Goal: Information Seeking & Learning: Learn about a topic

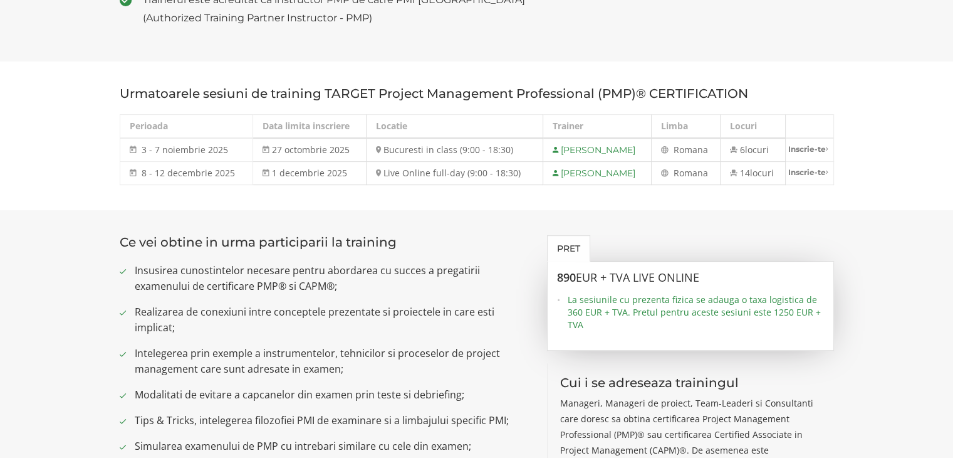
scroll to position [627, 0]
drag, startPoint x: 768, startPoint y: 313, endPoint x: 818, endPoint y: 322, distance: 50.3
click at [818, 322] on span "La sesiunile cu prezenta fizica se adauga o taxa logistica de 360 EUR + TVA. Pr…" at bounding box center [696, 314] width 256 height 38
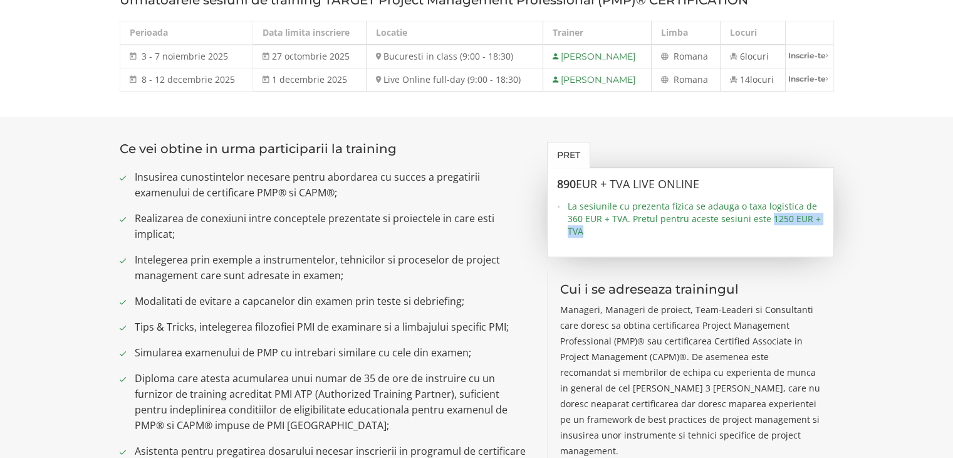
scroll to position [752, 0]
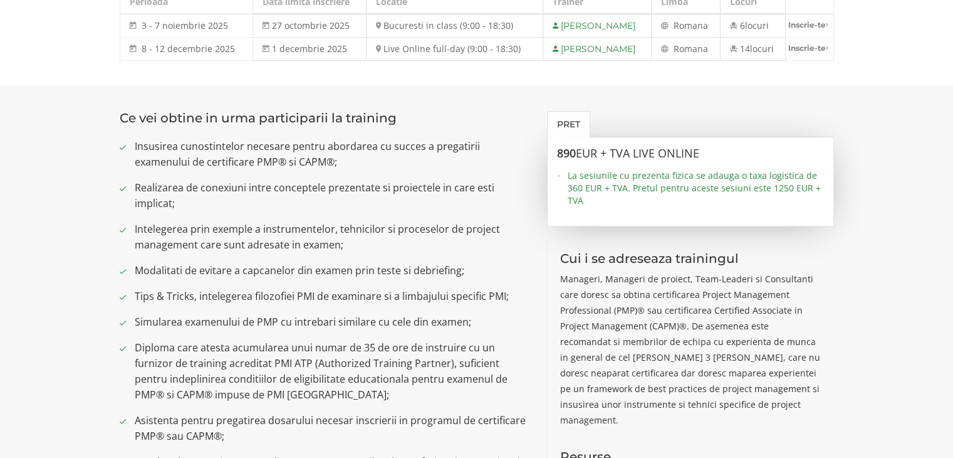
click at [392, 316] on span "Simularea examenului de PMP cu intrebari similare cu cele din examen;" at bounding box center [332, 322] width 394 height 16
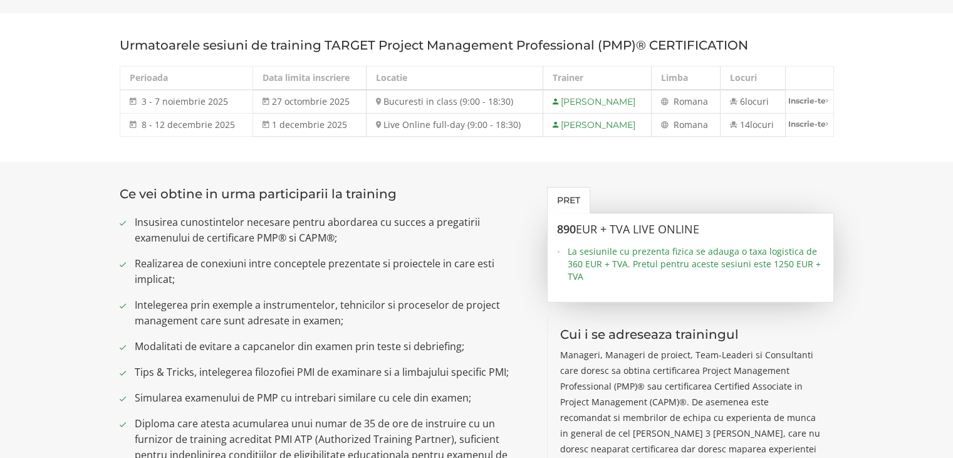
scroll to position [564, 0]
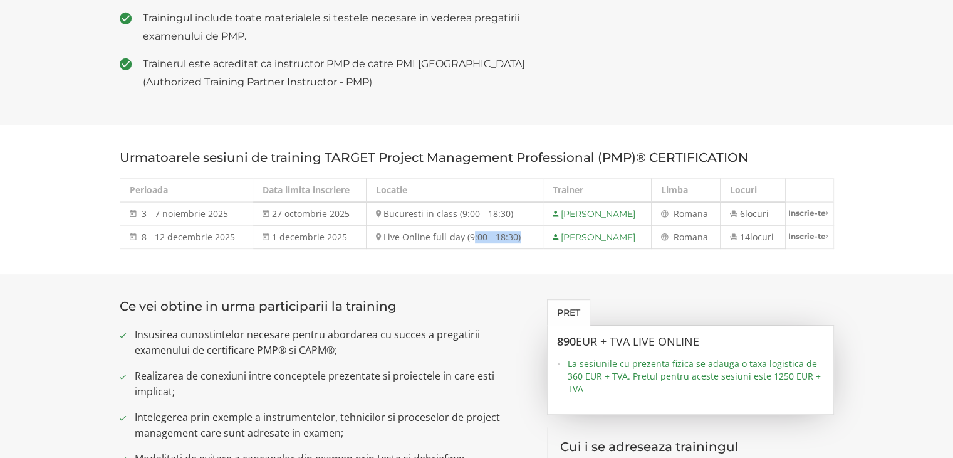
drag, startPoint x: 461, startPoint y: 239, endPoint x: 508, endPoint y: 239, distance: 46.4
click at [508, 239] on td "Live Online full-day (9:00 - 18:30)" at bounding box center [454, 237] width 177 height 23
copy td "9:00 - 18:30"
click at [139, 235] on td "8 - 12 decembrie 2025 [DATE] - [DATE]" at bounding box center [186, 237] width 133 height 23
drag, startPoint x: 140, startPoint y: 236, endPoint x: 243, endPoint y: 238, distance: 102.8
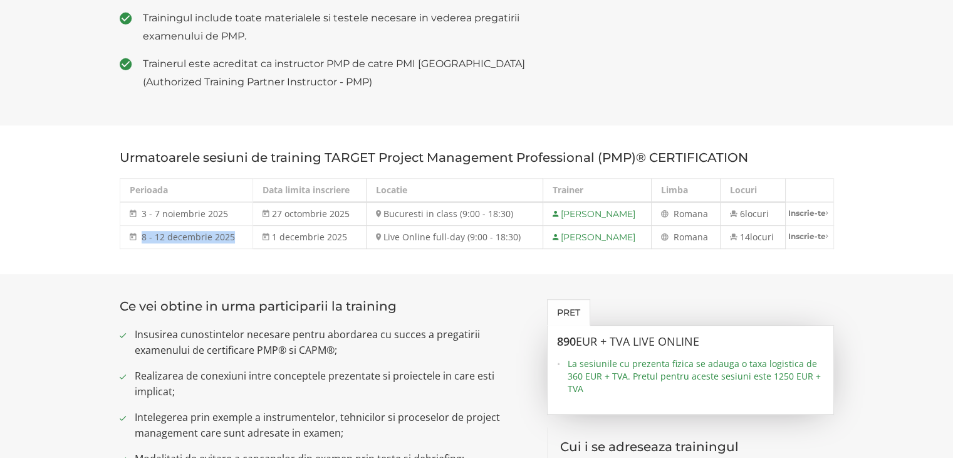
click at [243, 238] on td "8 - 12 decembrie 2025 [DATE] - [DATE]" at bounding box center [186, 237] width 133 height 23
copy span "8 - 12 decembrie 2025"
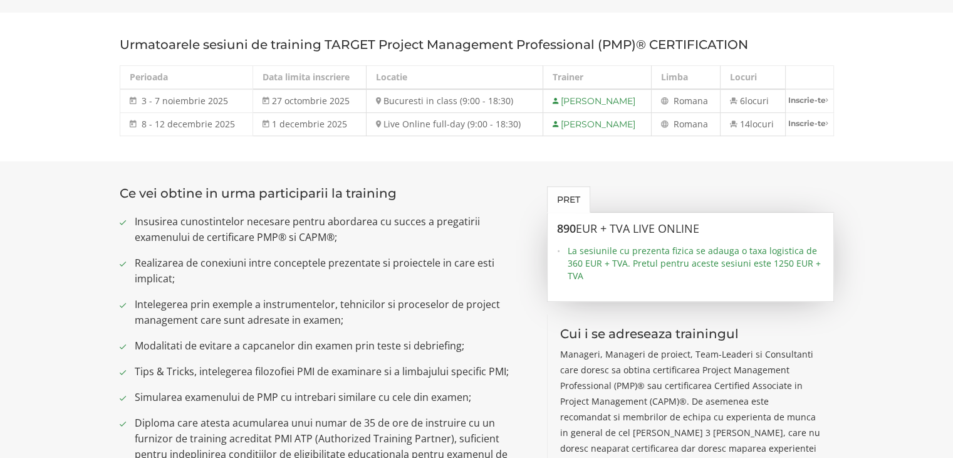
scroll to position [689, 0]
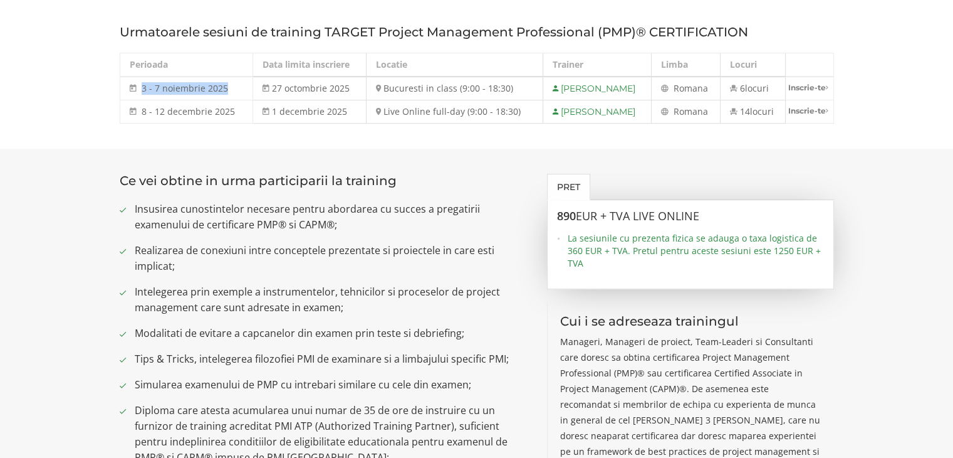
drag, startPoint x: 140, startPoint y: 87, endPoint x: 231, endPoint y: 96, distance: 91.3
click at [231, 96] on td "3 - 7 noiembrie 2025 3 - 7 noi 2025" at bounding box center [186, 88] width 133 height 24
copy span "3 - 7 noiembrie 2025"
drag, startPoint x: 454, startPoint y: 90, endPoint x: 501, endPoint y: 89, distance: 47.6
click at [501, 89] on td "Bucuresti in class (9:00 - 18:30)" at bounding box center [454, 88] width 177 height 24
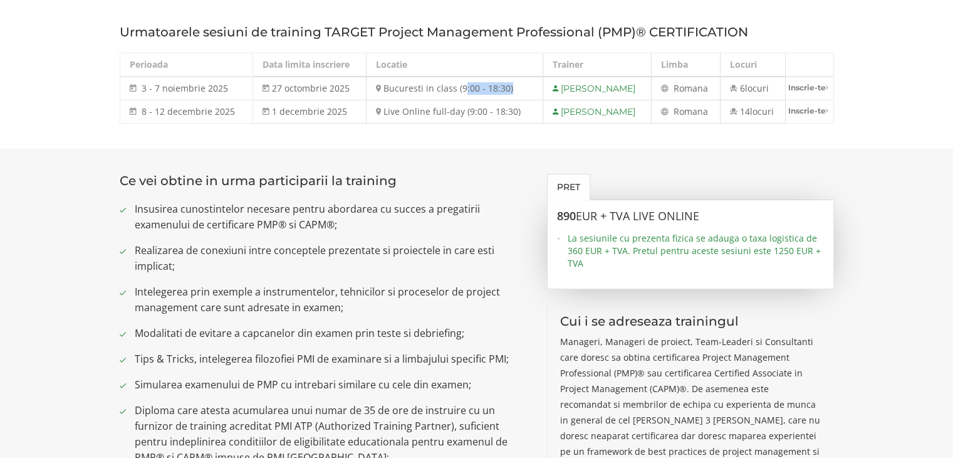
copy td "9:00 - 18:30"
